Goal: Task Accomplishment & Management: Manage account settings

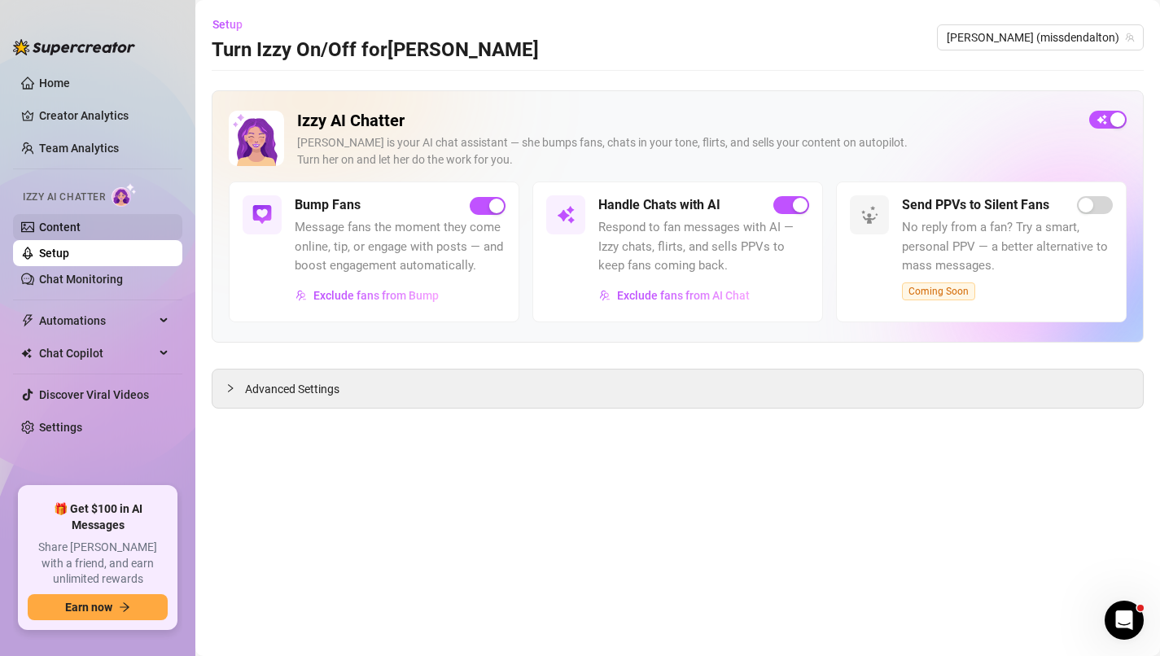
click at [81, 232] on link "Content" at bounding box center [59, 227] width 41 height 13
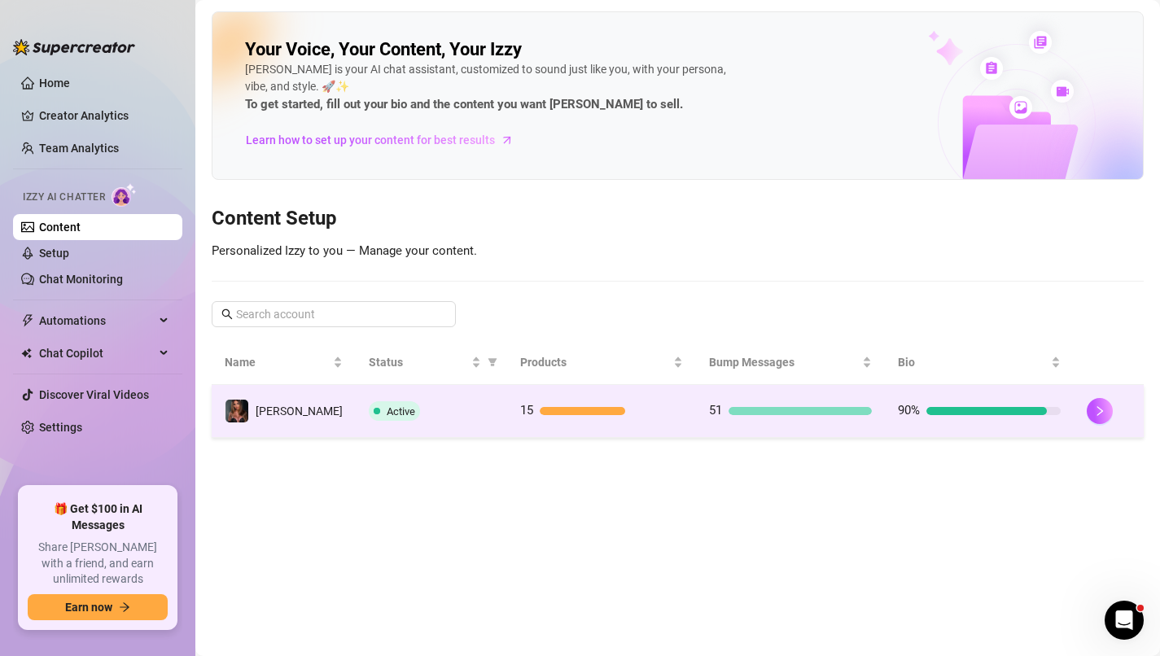
click at [943, 395] on td "90%" at bounding box center [979, 411] width 189 height 53
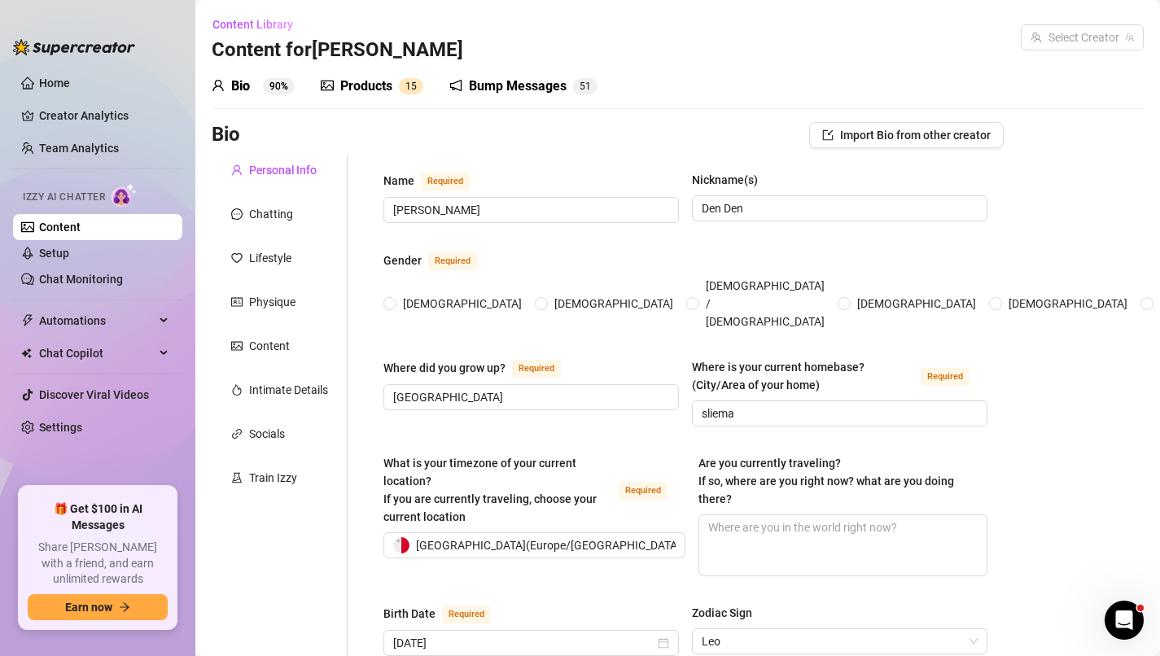
radio input "true"
click at [279, 221] on div "Chatting" at bounding box center [271, 214] width 44 height 18
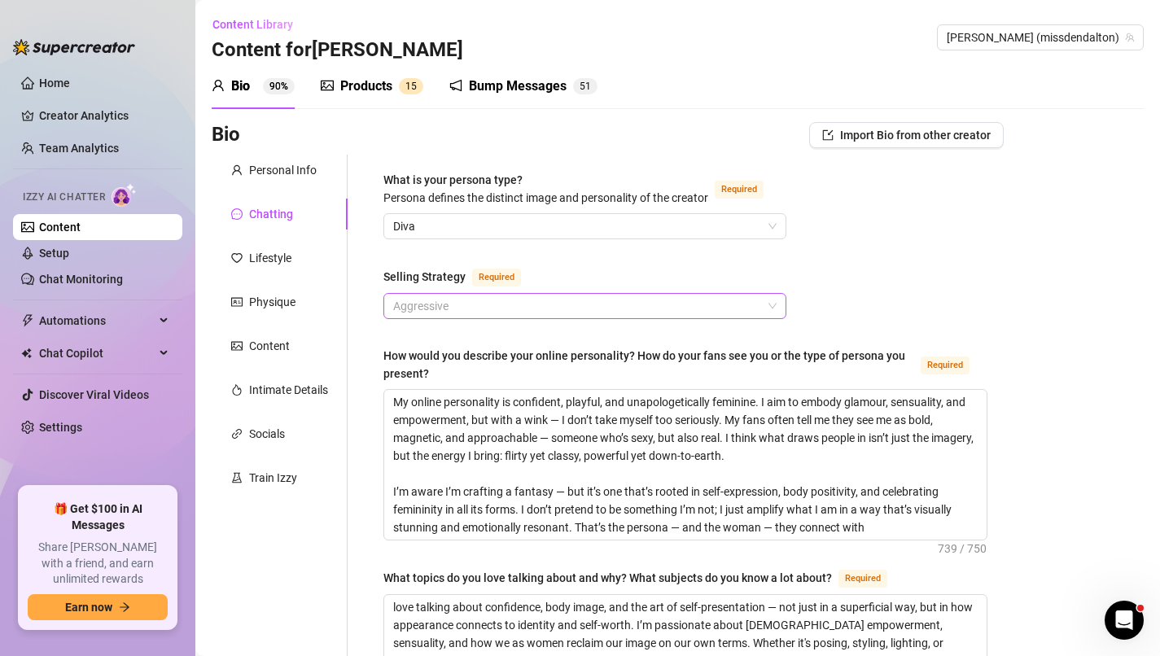
click at [710, 304] on span "Aggressive" at bounding box center [584, 306] width 383 height 24
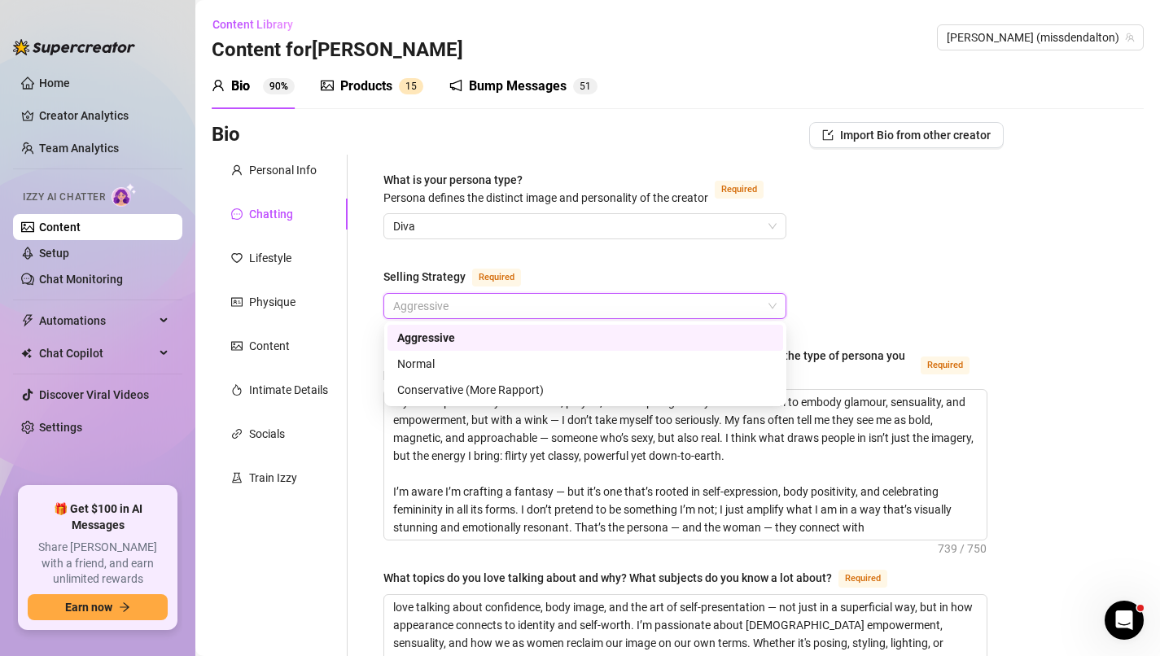
click at [657, 332] on div "Aggressive" at bounding box center [585, 338] width 376 height 18
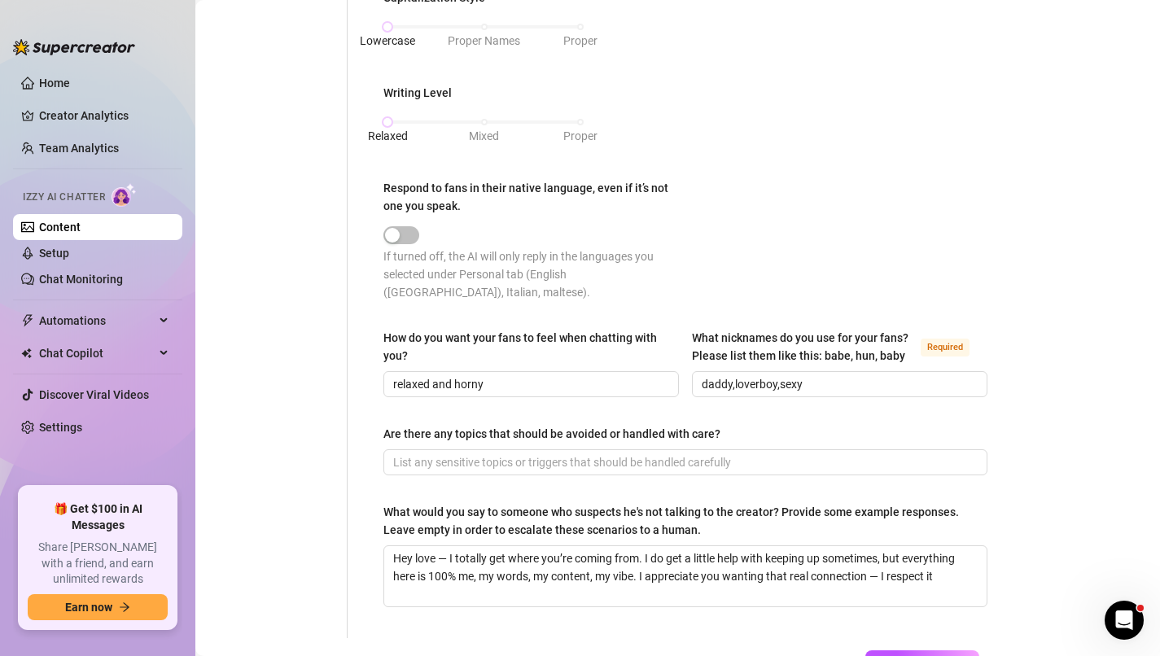
scroll to position [1084, 0]
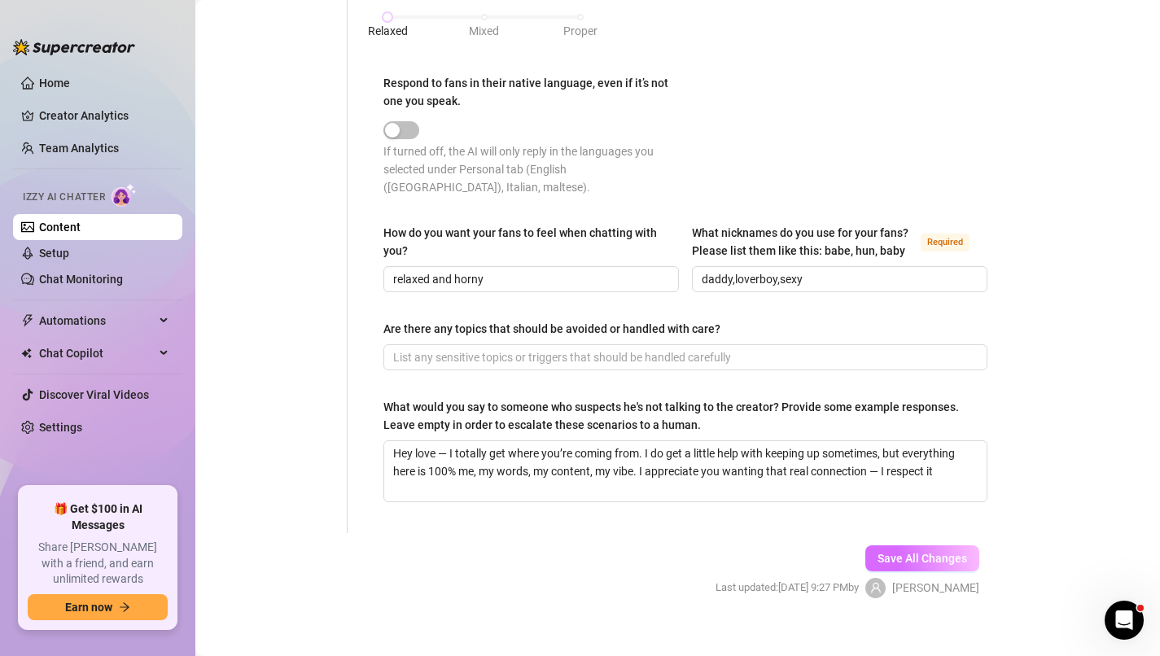
click at [901, 545] on button "Save All Changes" at bounding box center [922, 558] width 114 height 26
